Goal: Task Accomplishment & Management: Use online tool/utility

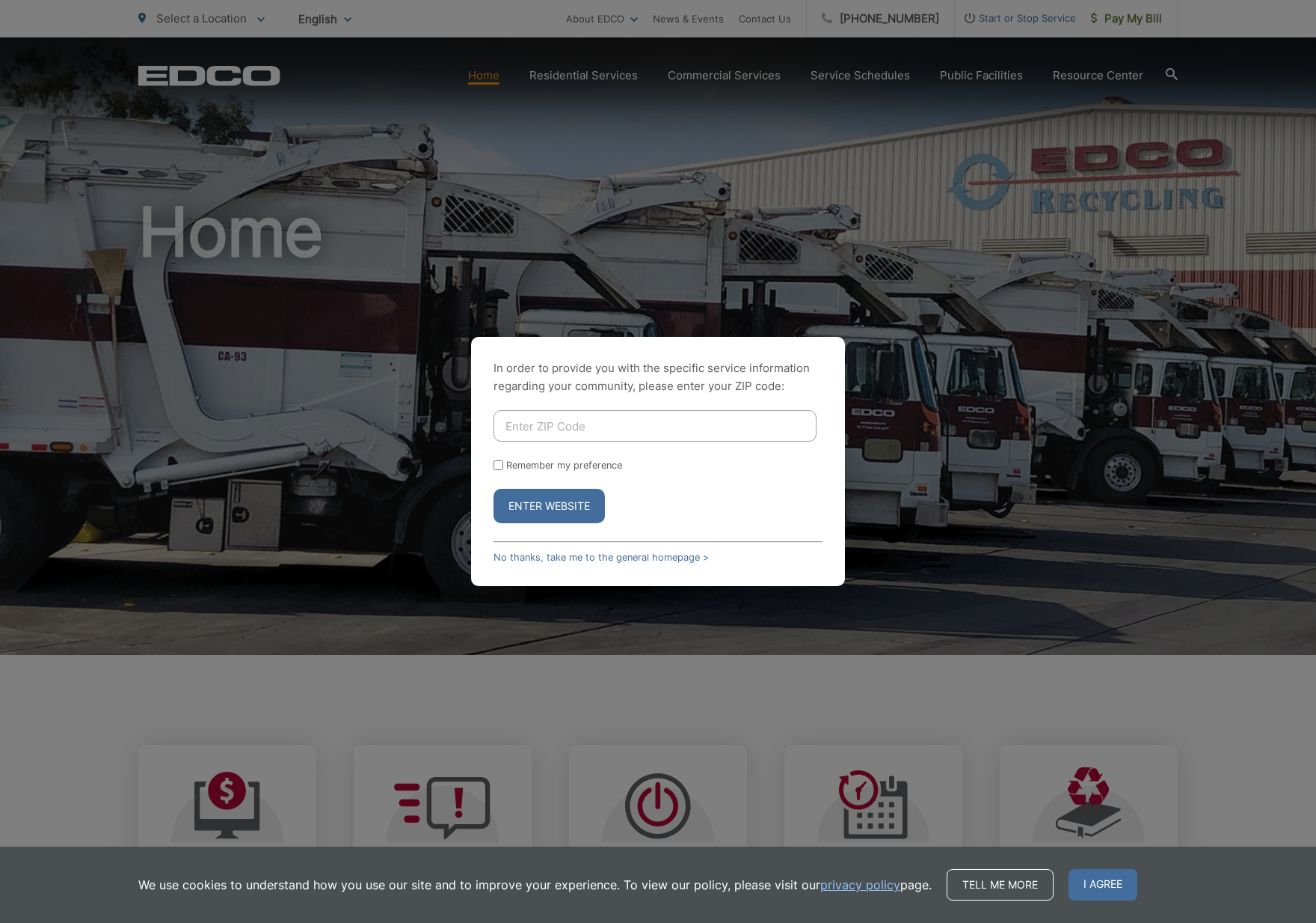
click at [569, 426] on input "Enter ZIP Code" at bounding box center [655, 426] width 323 height 32
type input "92084"
click at [549, 506] on button "Enter Website" at bounding box center [549, 505] width 111 height 35
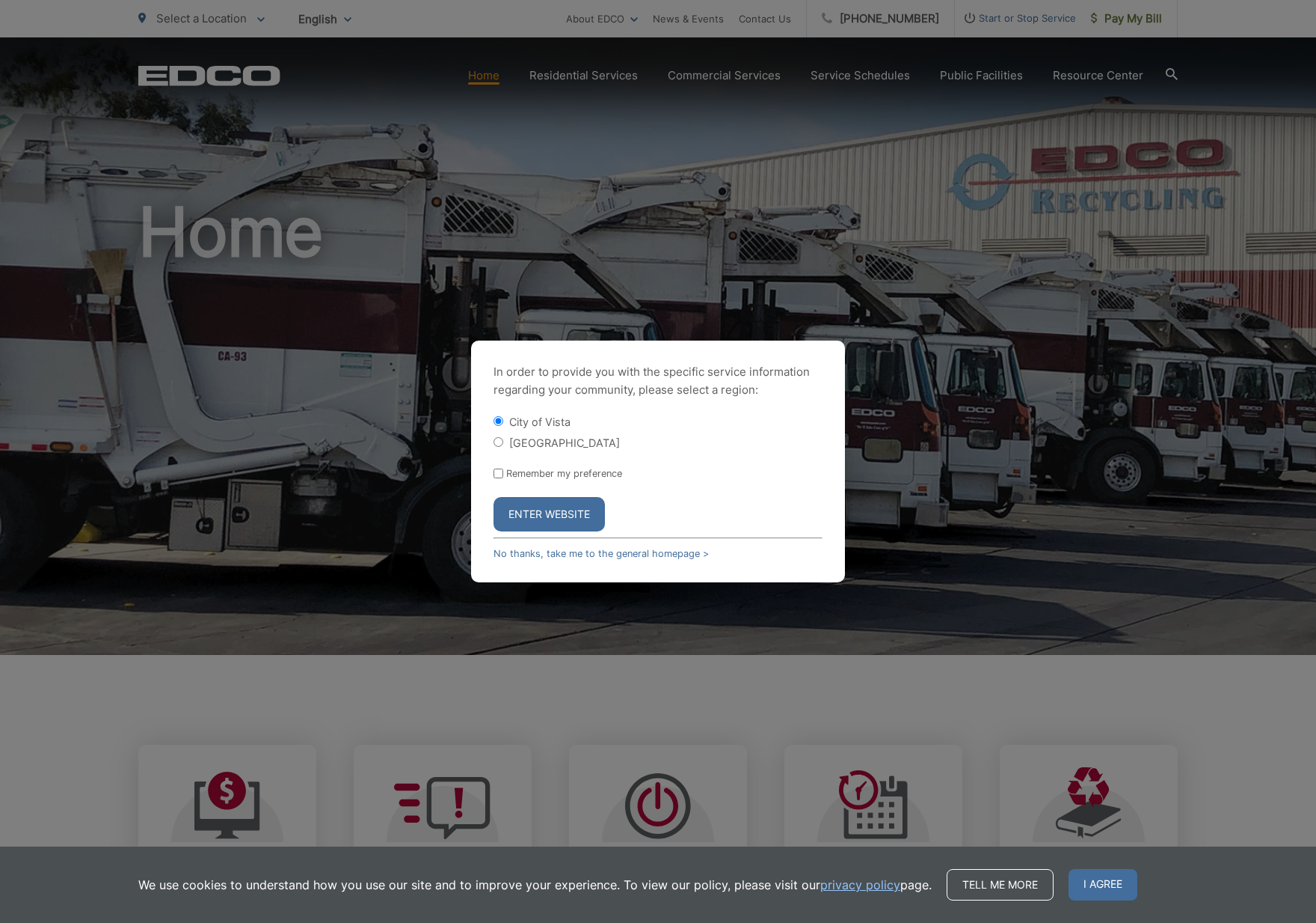
click at [583, 522] on button "Enter Website" at bounding box center [549, 514] width 111 height 35
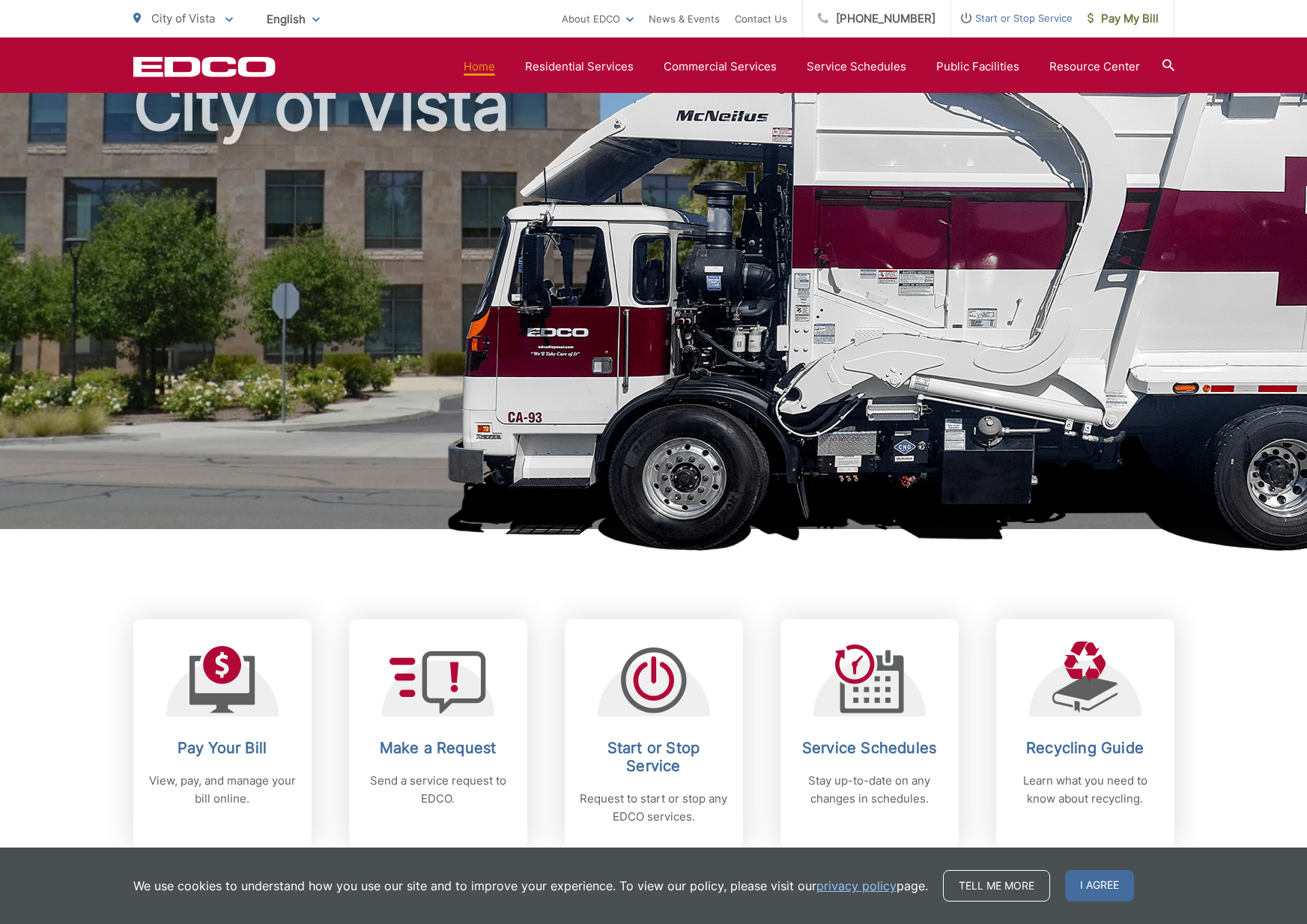
scroll to position [260, 0]
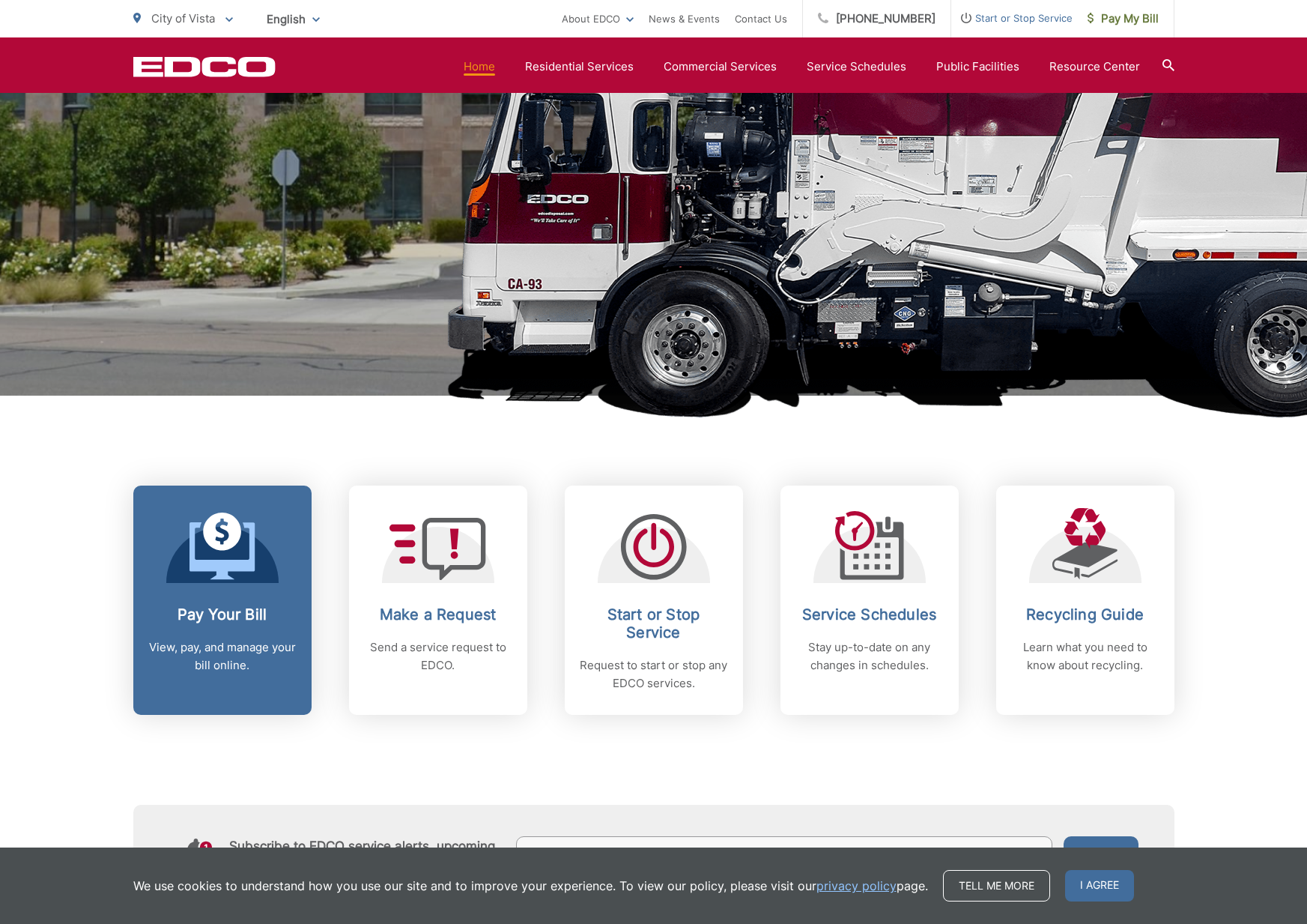
click at [188, 609] on h2 "Pay Your Bill" at bounding box center [222, 613] width 148 height 18
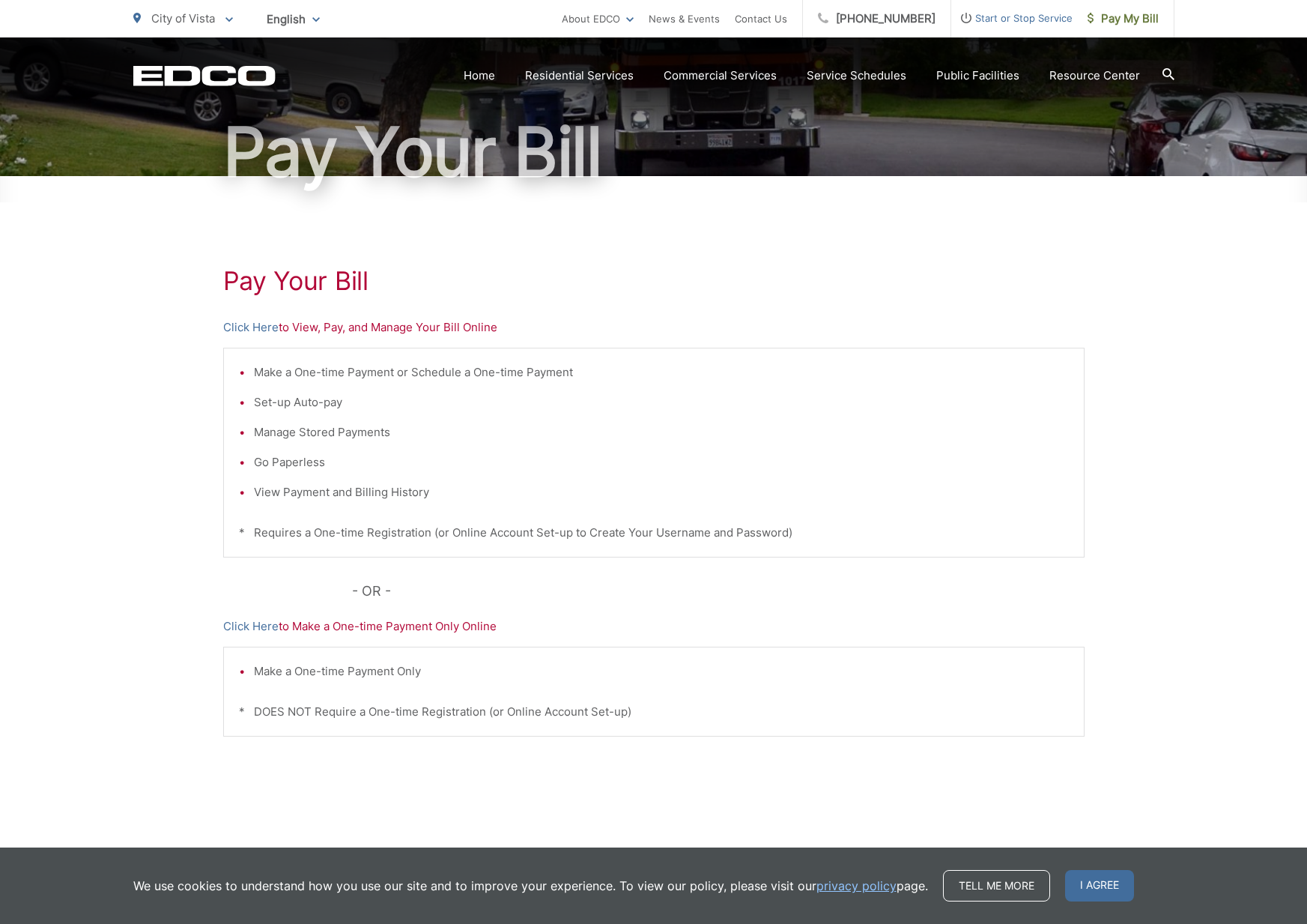
scroll to position [142, 0]
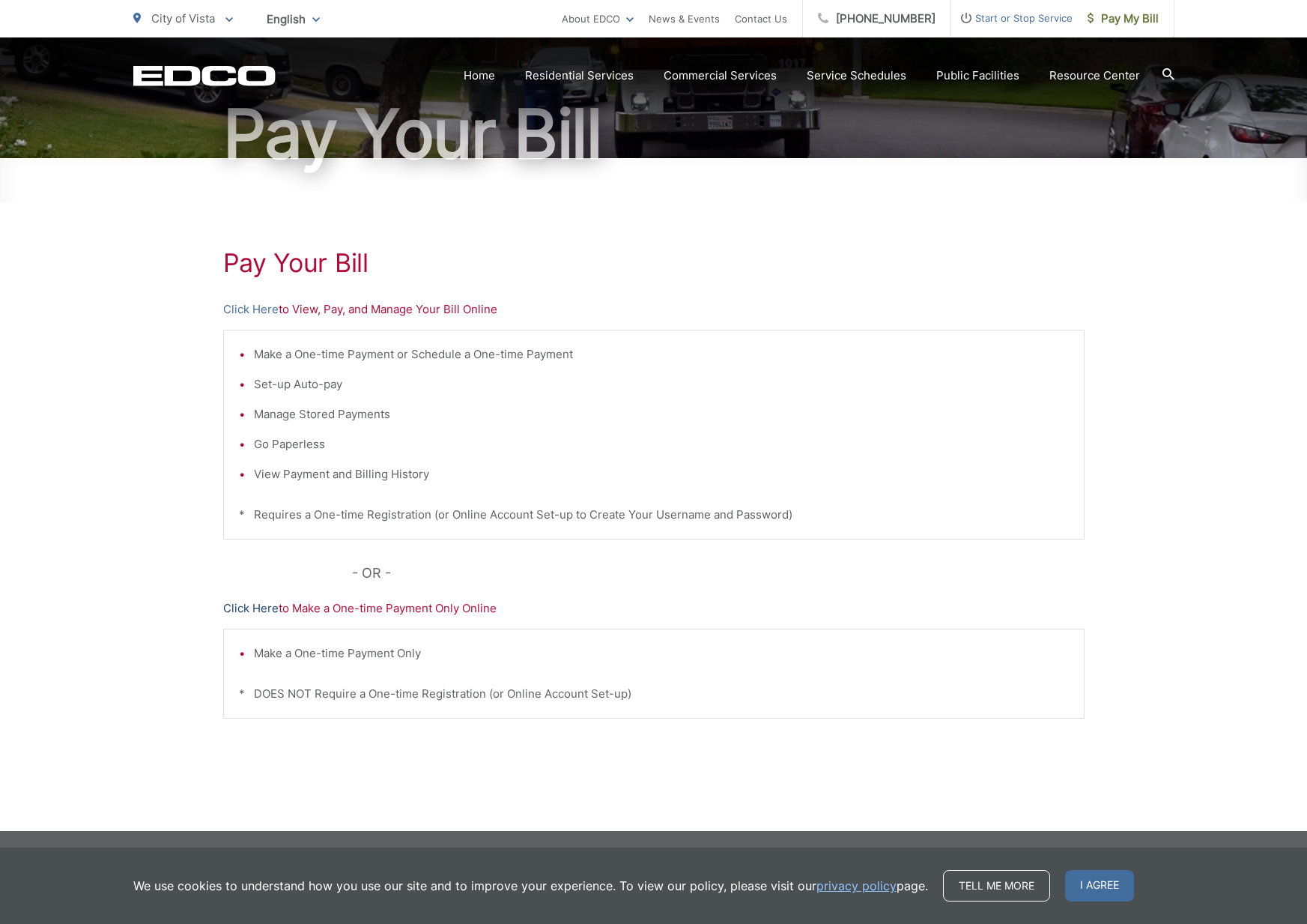
click at [259, 613] on link "Click Here" at bounding box center [251, 608] width 55 height 18
